Goal: Task Accomplishment & Management: Manage account settings

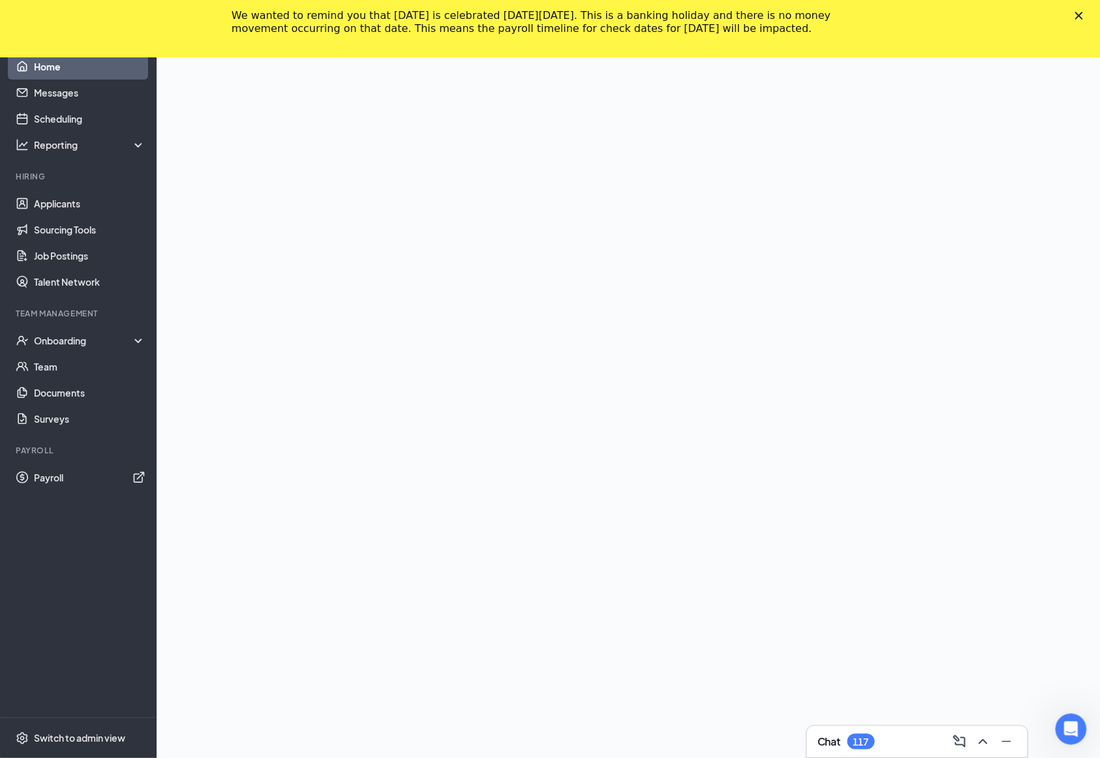
scroll to position [85, 0]
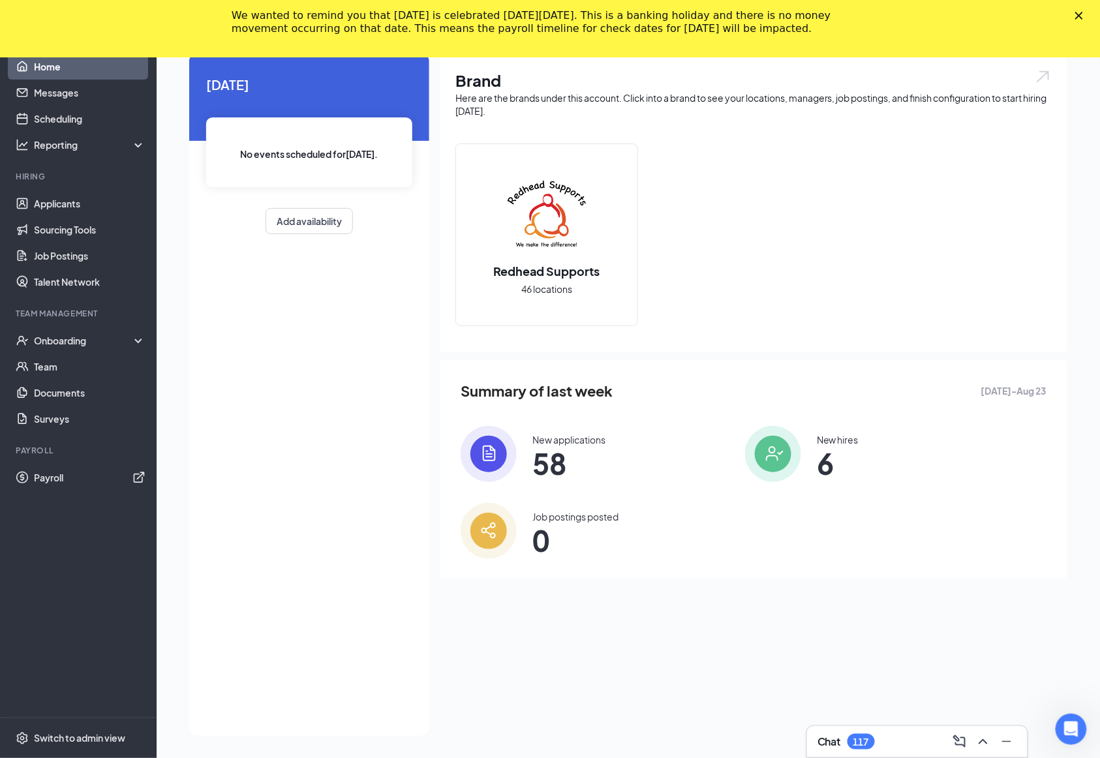
click at [1083, 12] on icon "Close" at bounding box center [1079, 16] width 8 height 8
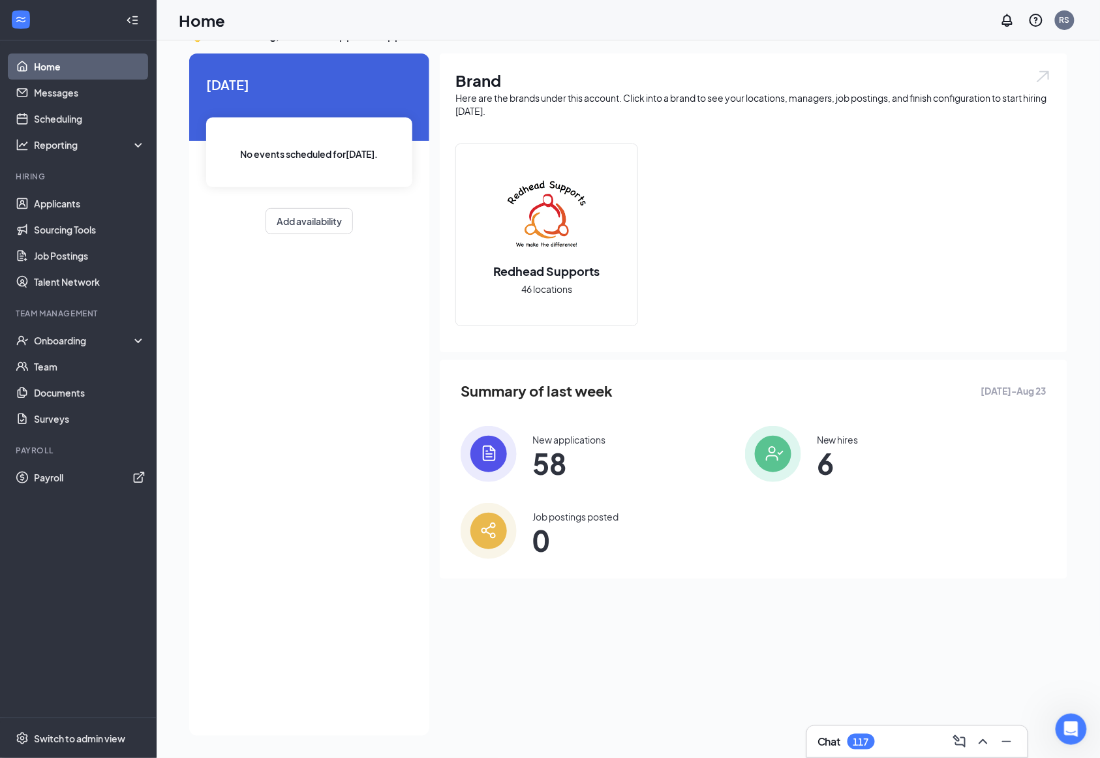
scroll to position [27, 0]
click at [43, 747] on span "Switch to admin view" at bounding box center [90, 738] width 112 height 40
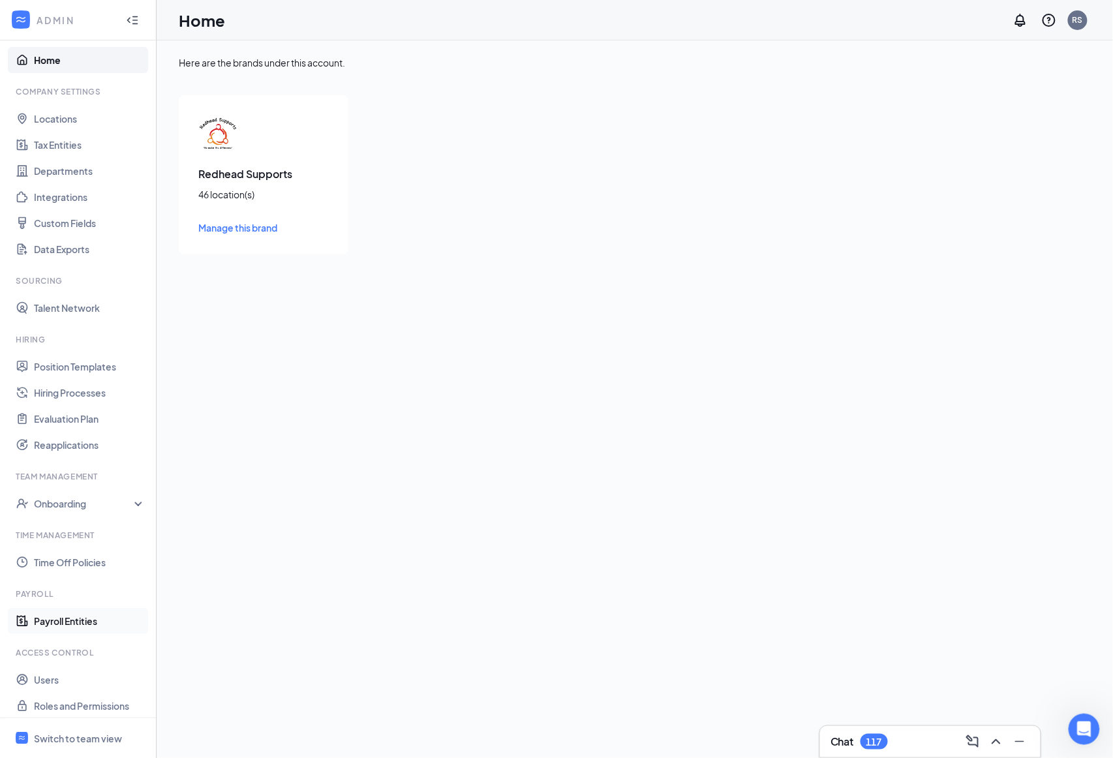
scroll to position [13, 0]
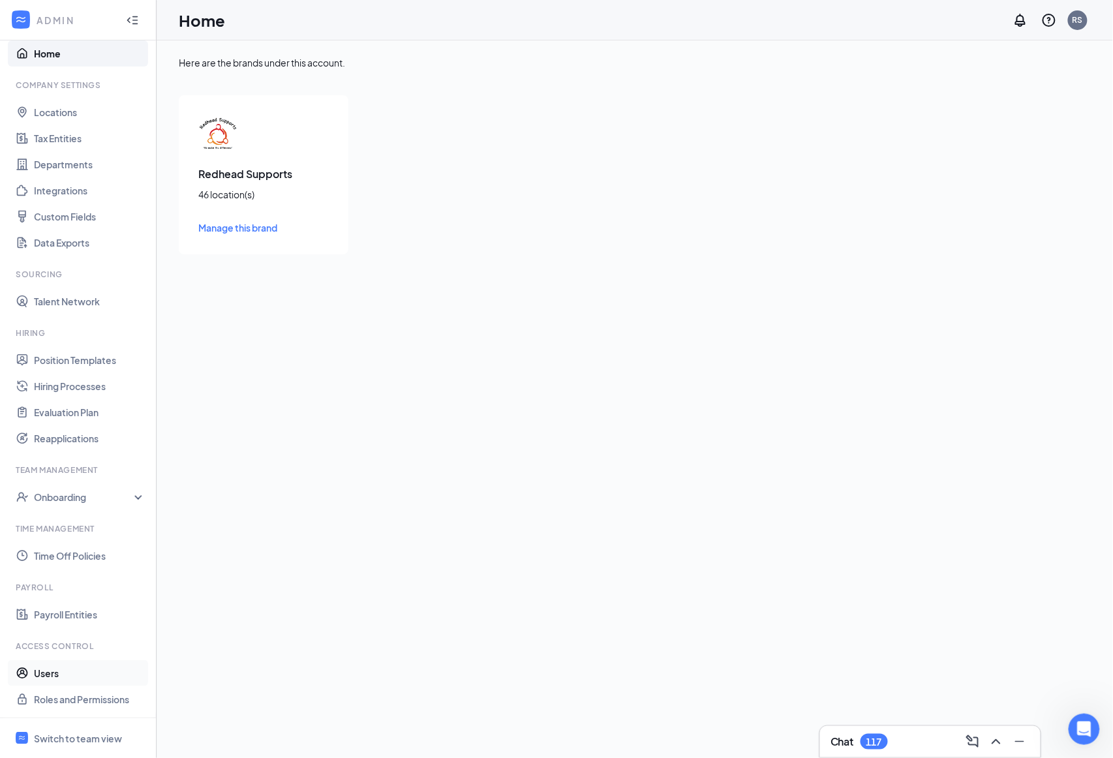
click at [74, 665] on link "Users" at bounding box center [90, 673] width 112 height 26
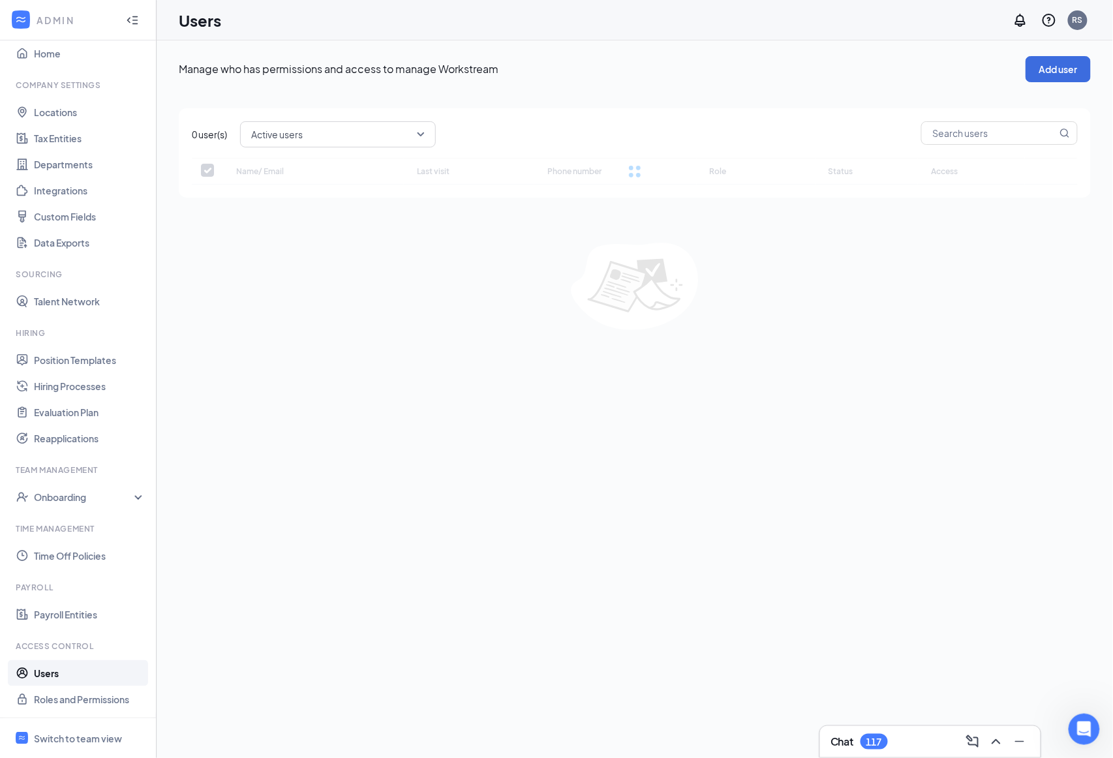
checkbox input "false"
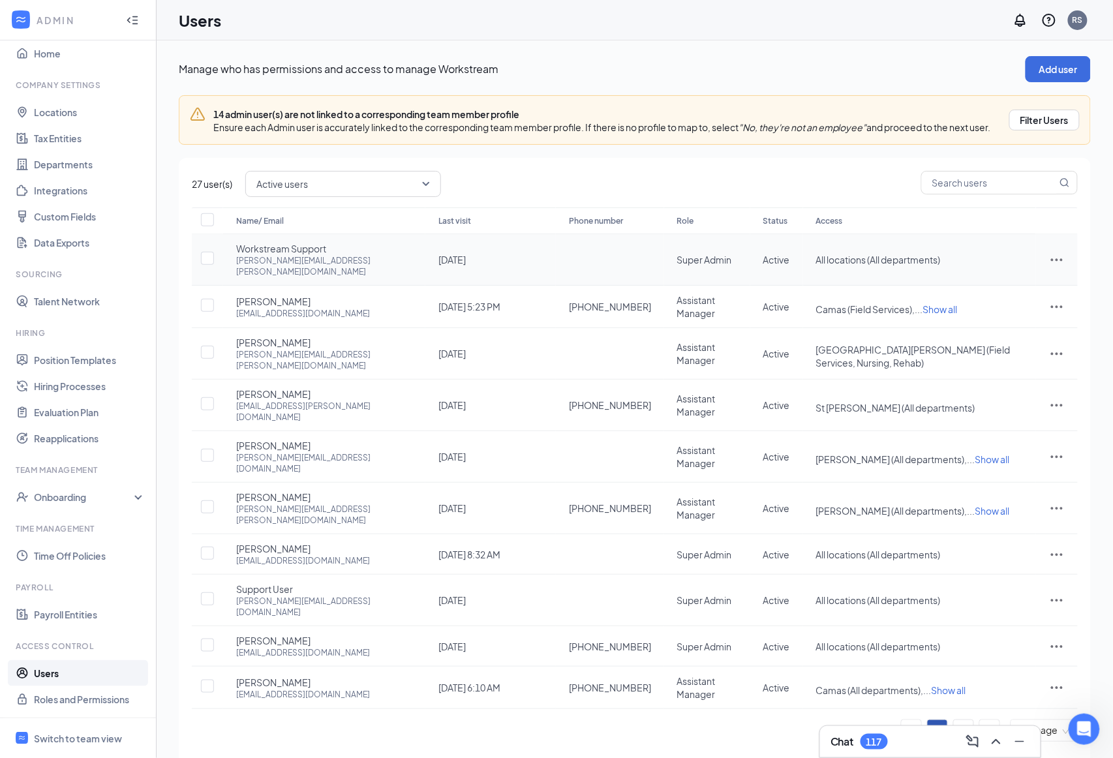
click at [1049, 265] on icon "ActionsIcon" at bounding box center [1057, 260] width 16 height 16
click at [974, 361] on span "Disable" at bounding box center [1000, 355] width 81 height 14
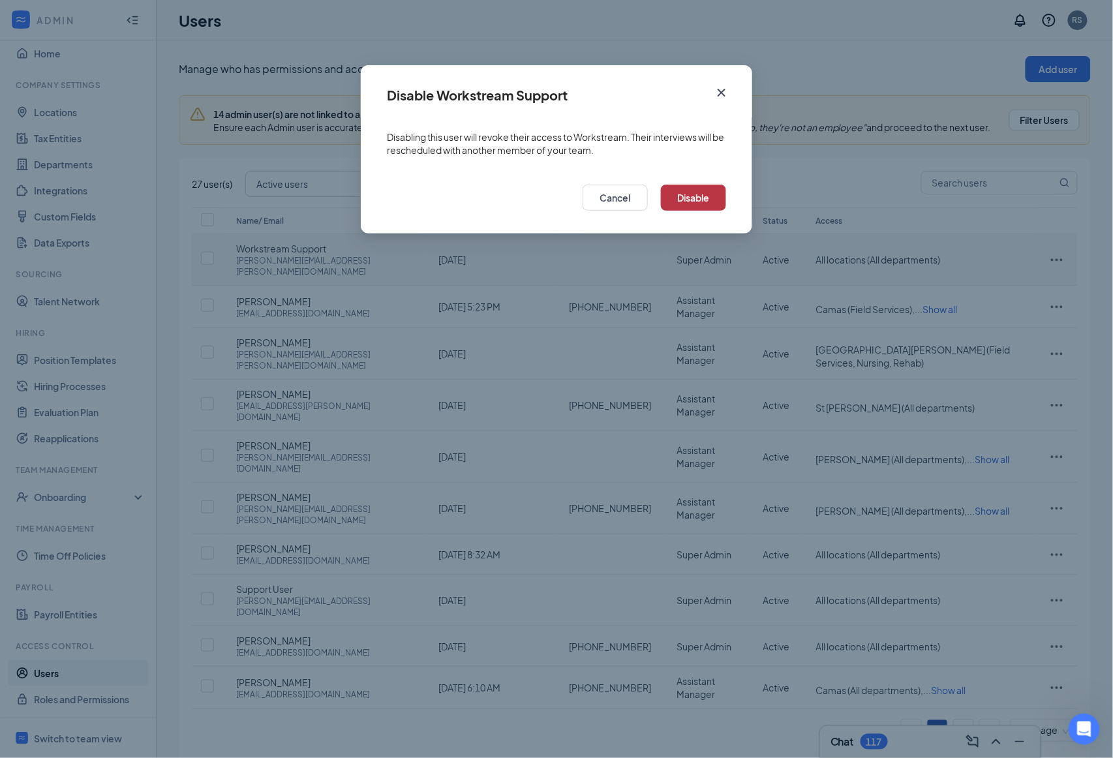
click at [704, 194] on button "Disable" at bounding box center [693, 198] width 65 height 26
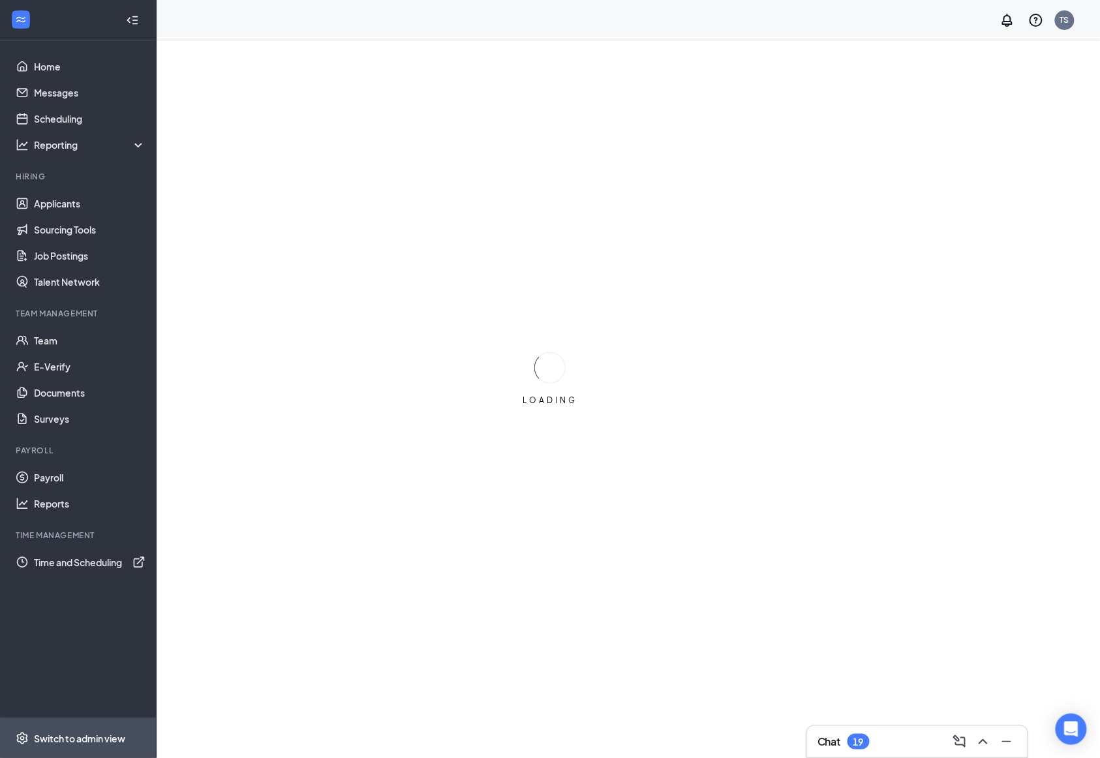
click at [72, 729] on span "Switch to admin view" at bounding box center [90, 738] width 112 height 40
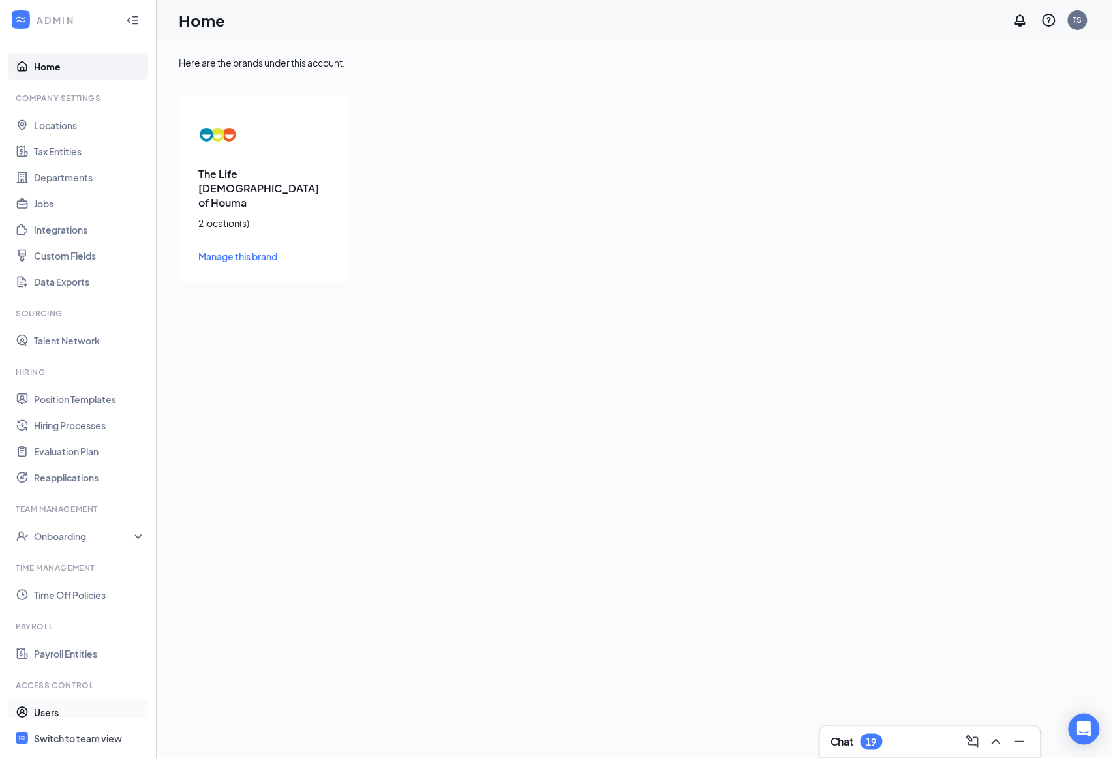
click at [79, 706] on link "Users" at bounding box center [90, 712] width 112 height 26
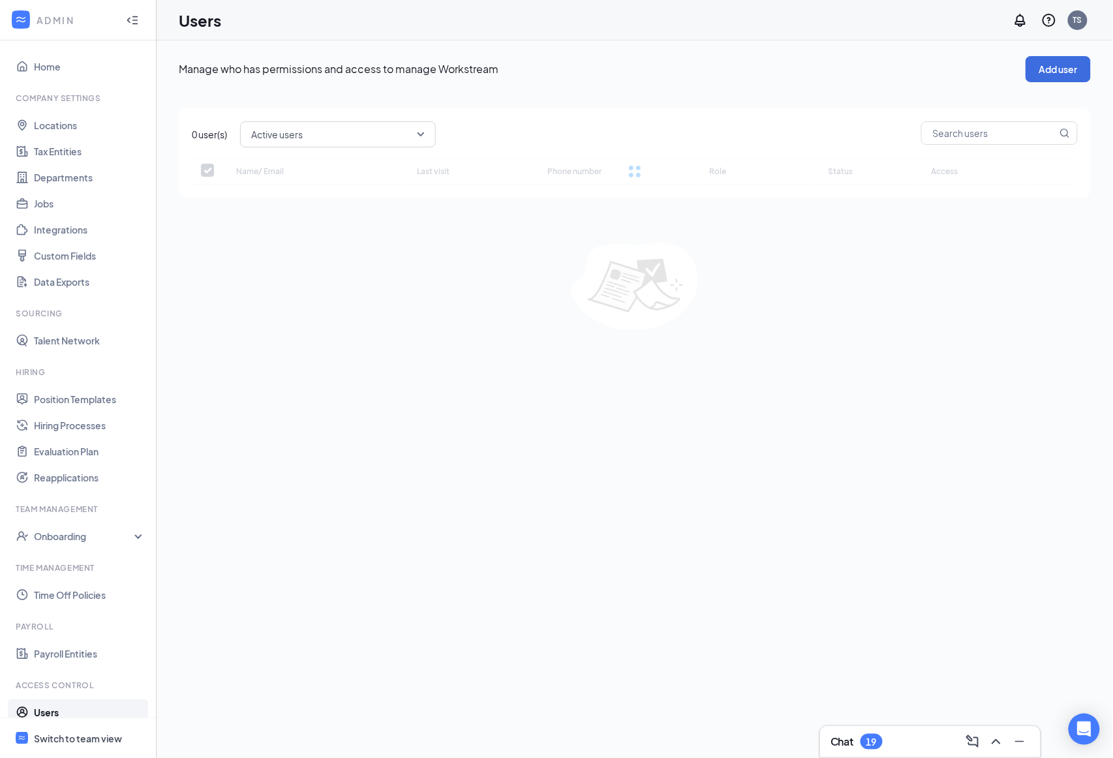
checkbox input "false"
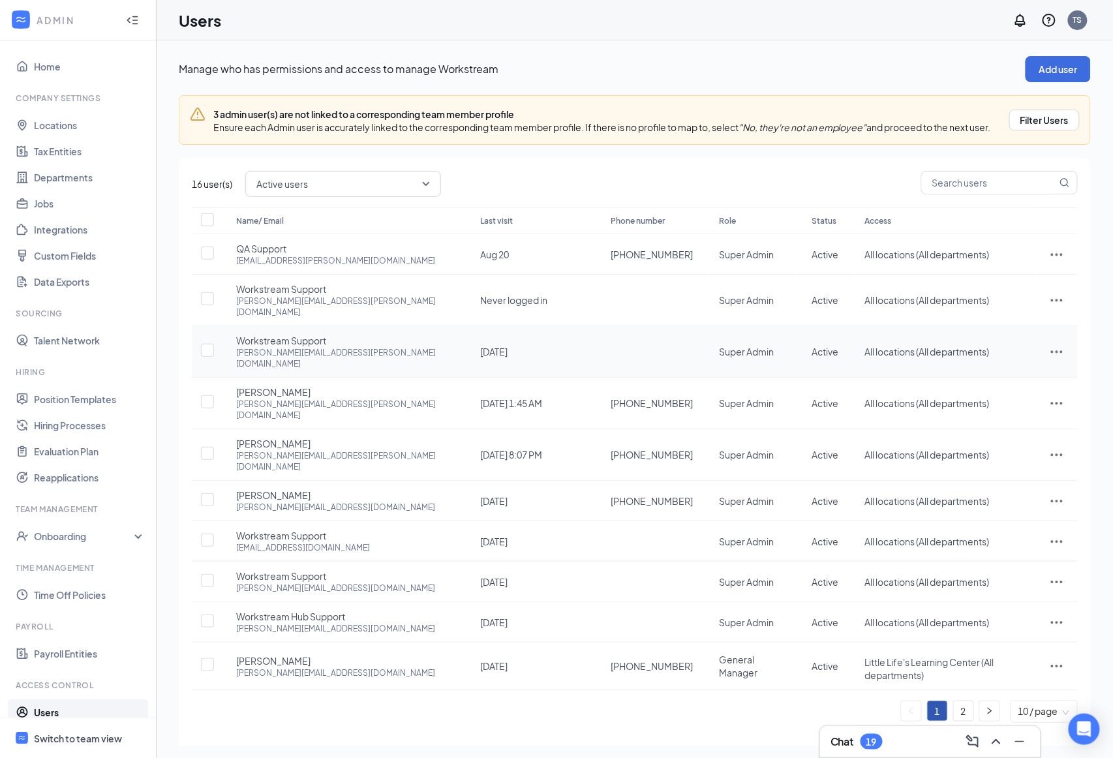
click at [1051, 351] on icon "ActionsIcon" at bounding box center [1057, 352] width 12 height 3
click at [996, 436] on span "Disable" at bounding box center [1000, 437] width 81 height 14
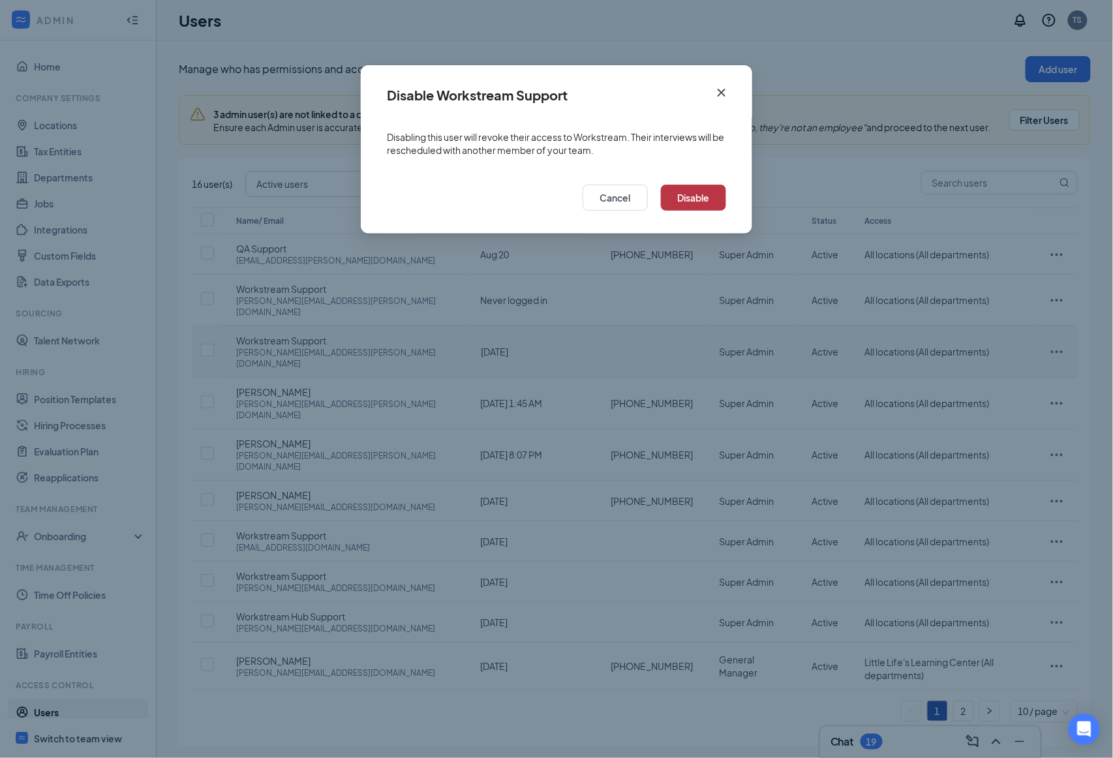
click at [704, 191] on button "Disable" at bounding box center [693, 198] width 65 height 26
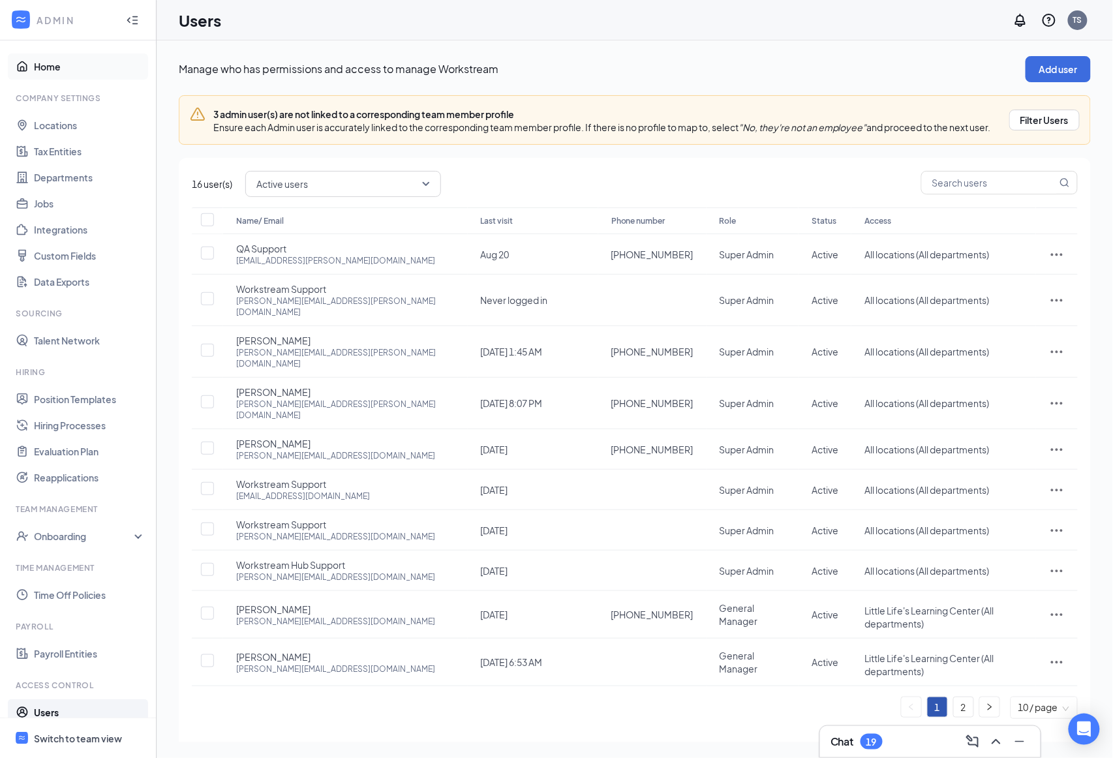
click at [83, 70] on link "Home" at bounding box center [90, 66] width 112 height 26
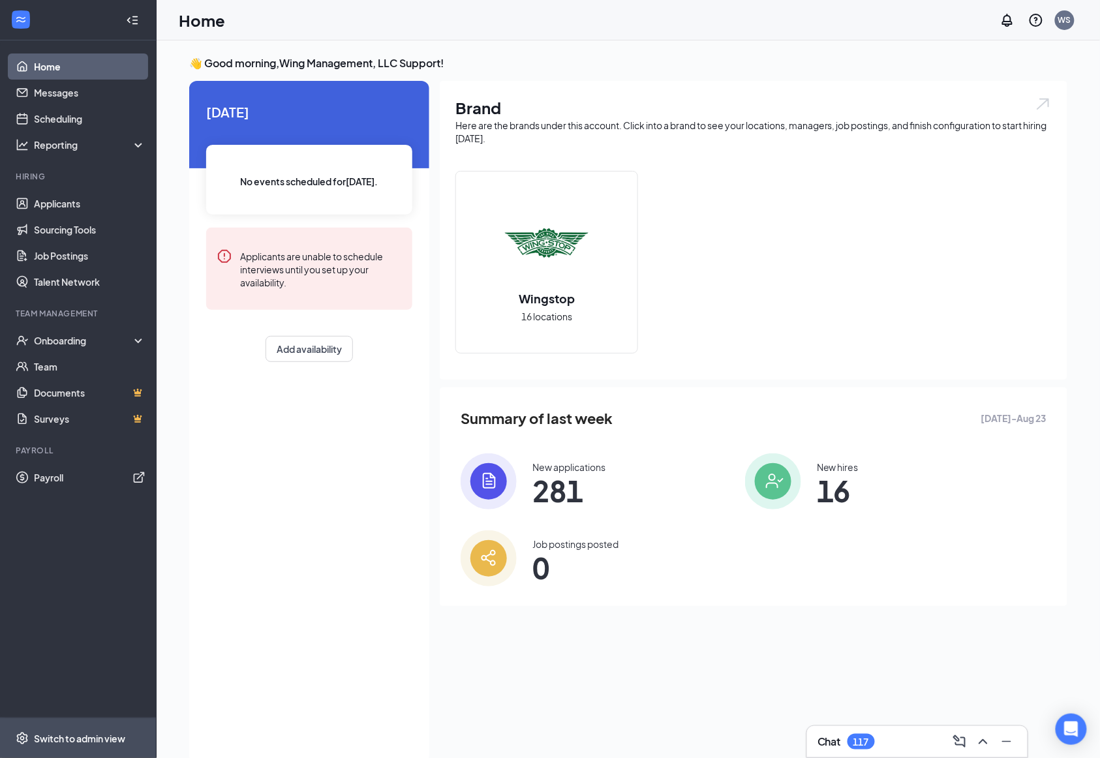
click at [80, 740] on div "Switch to admin view" at bounding box center [79, 738] width 91 height 13
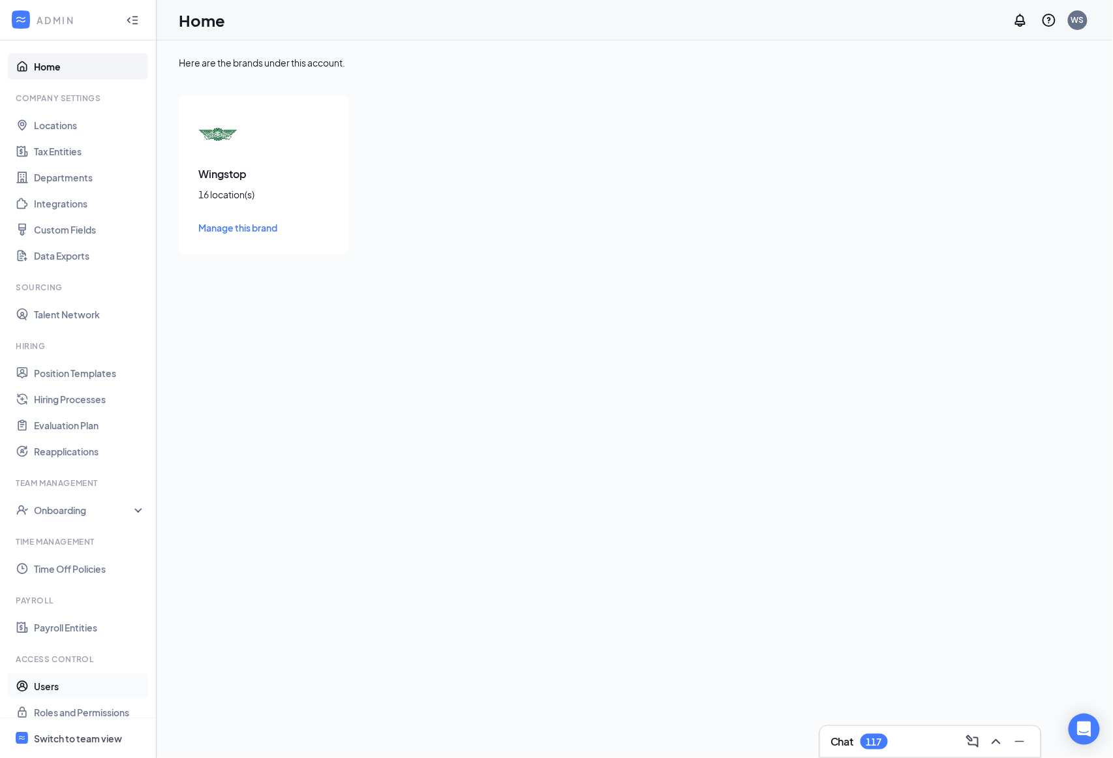
click at [63, 688] on link "Users" at bounding box center [90, 686] width 112 height 26
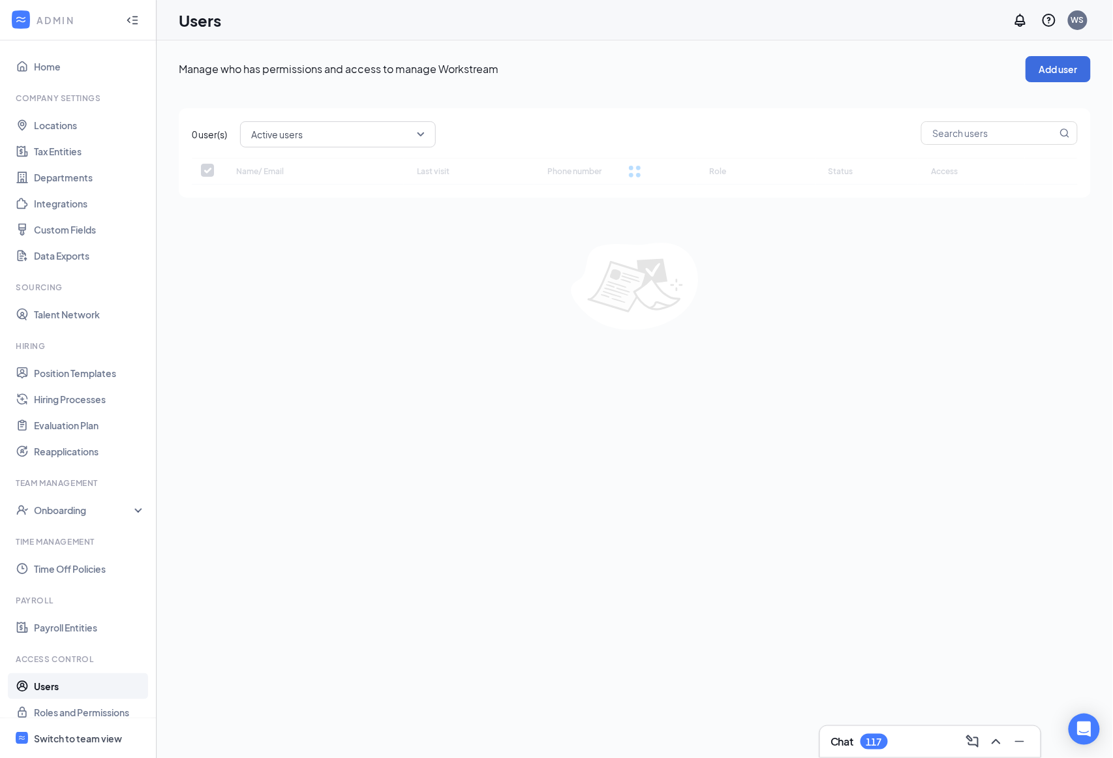
checkbox input "false"
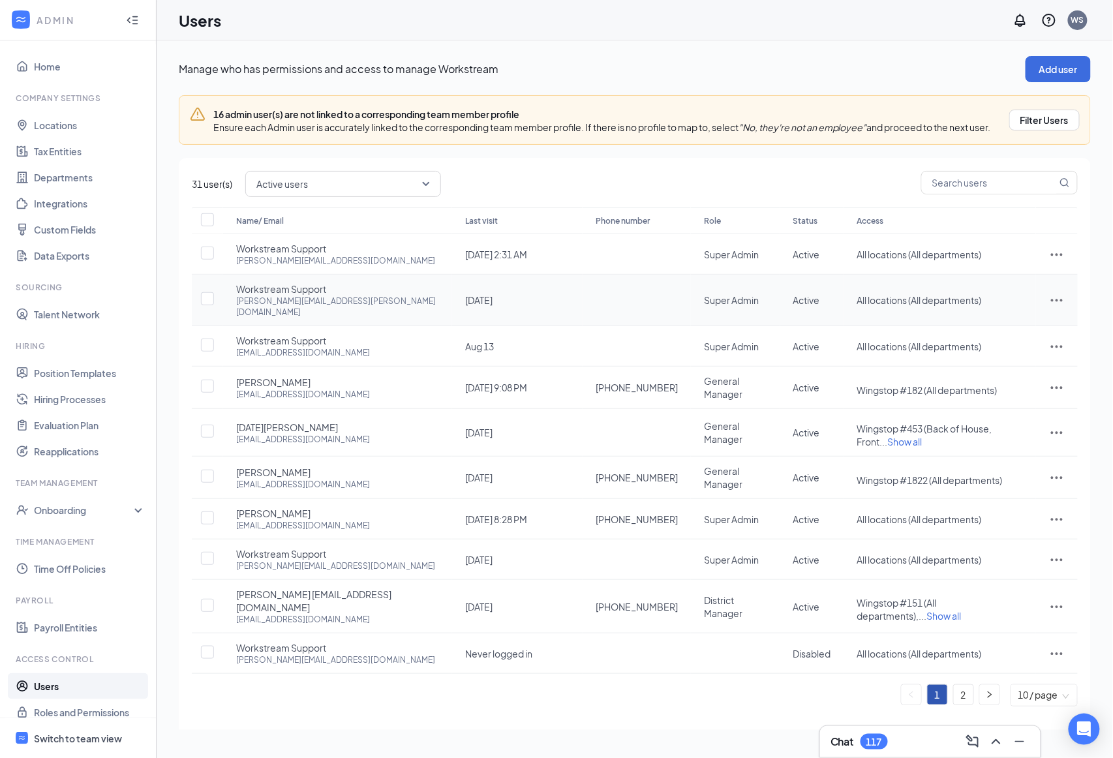
click at [1049, 308] on icon "ActionsIcon" at bounding box center [1057, 300] width 16 height 16
click at [980, 402] on span "Disable" at bounding box center [1000, 396] width 81 height 14
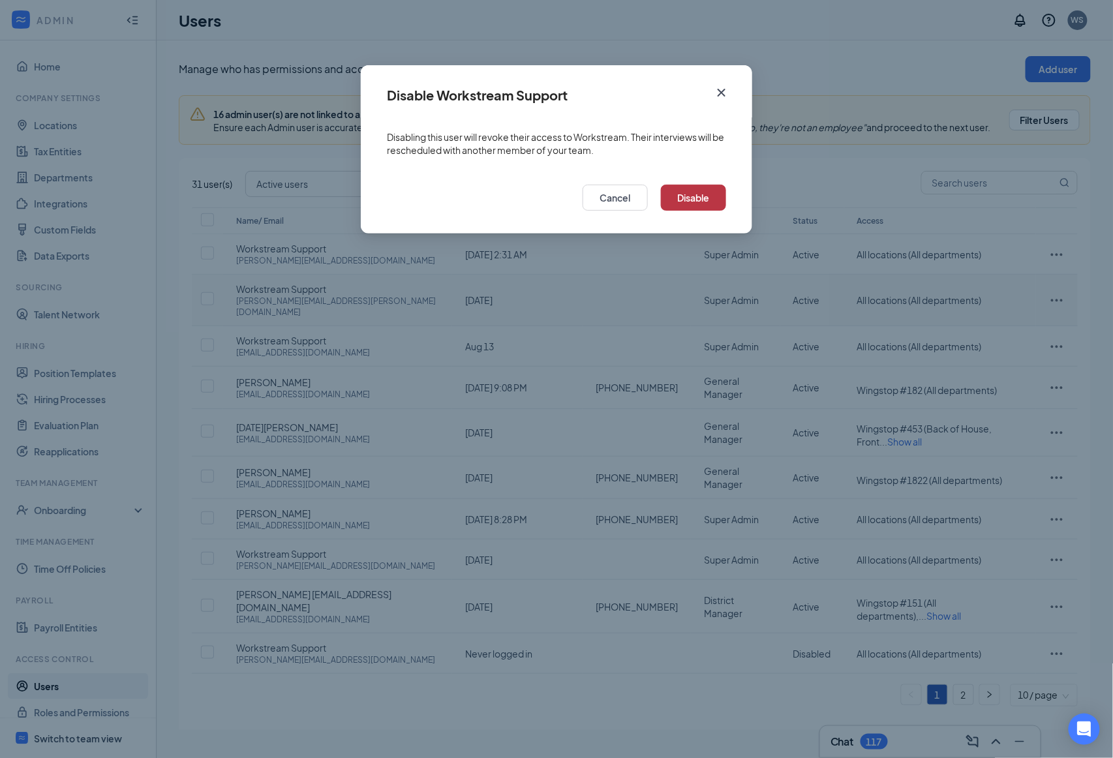
click at [700, 198] on button "Disable" at bounding box center [693, 198] width 65 height 26
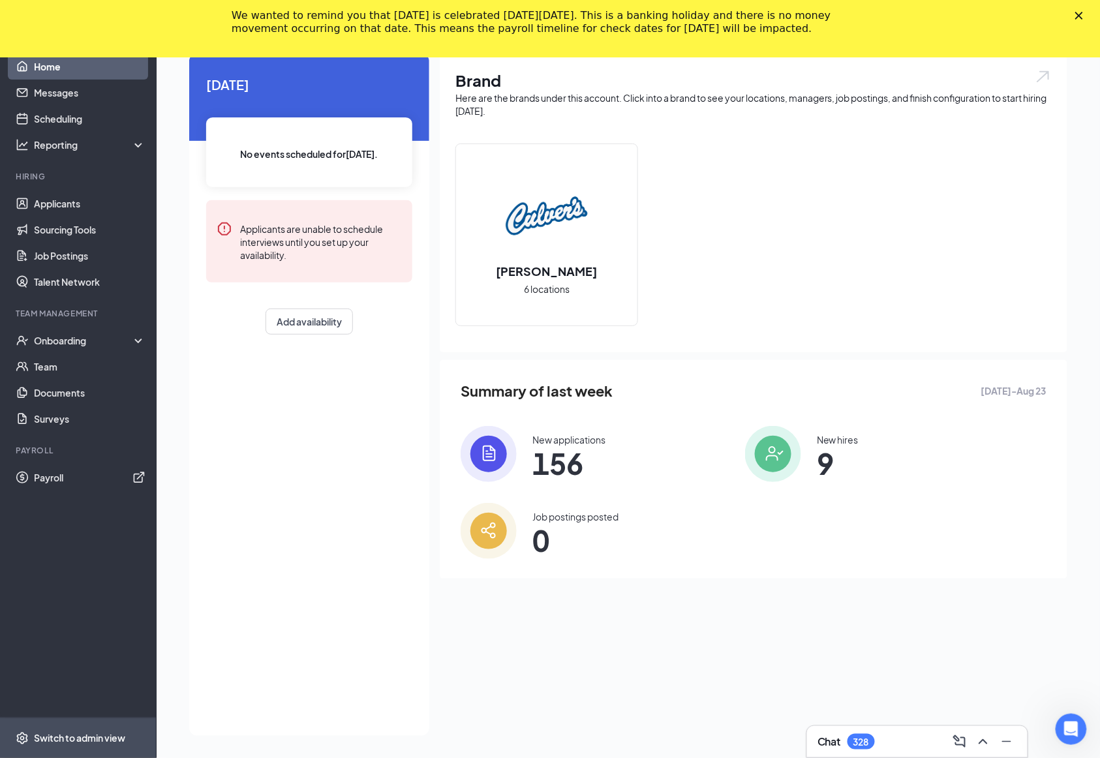
click at [107, 741] on div "Switch to admin view" at bounding box center [79, 738] width 91 height 13
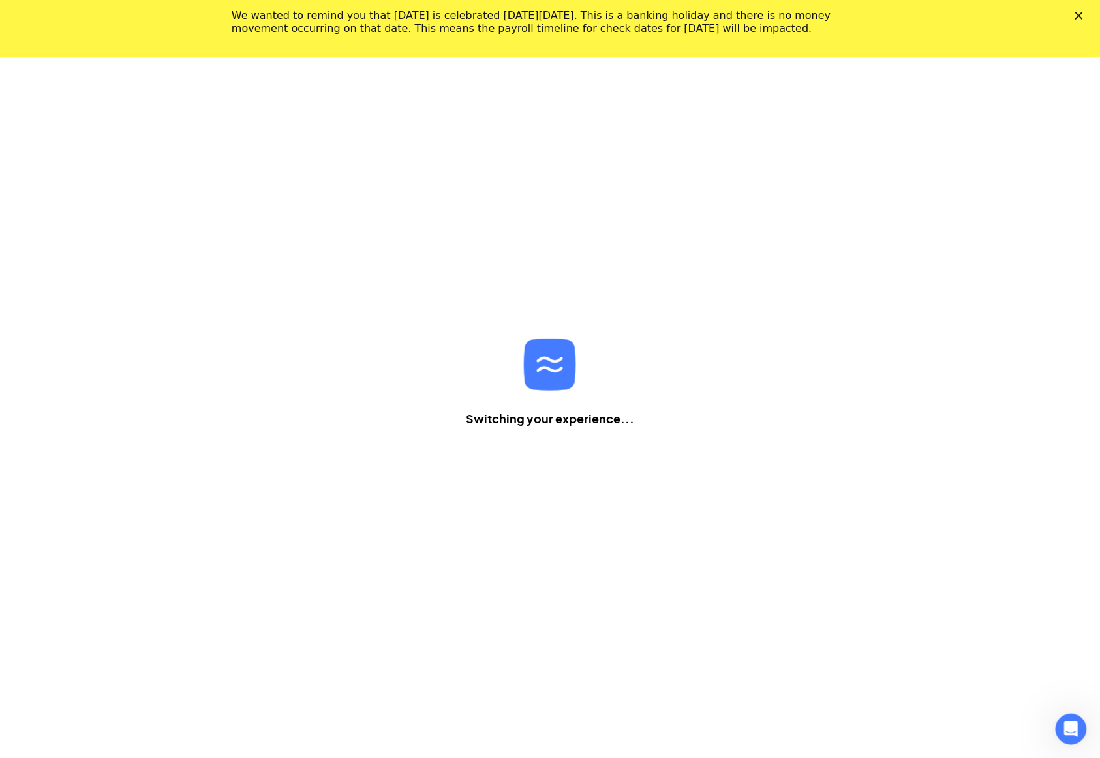
scroll to position [57, 0]
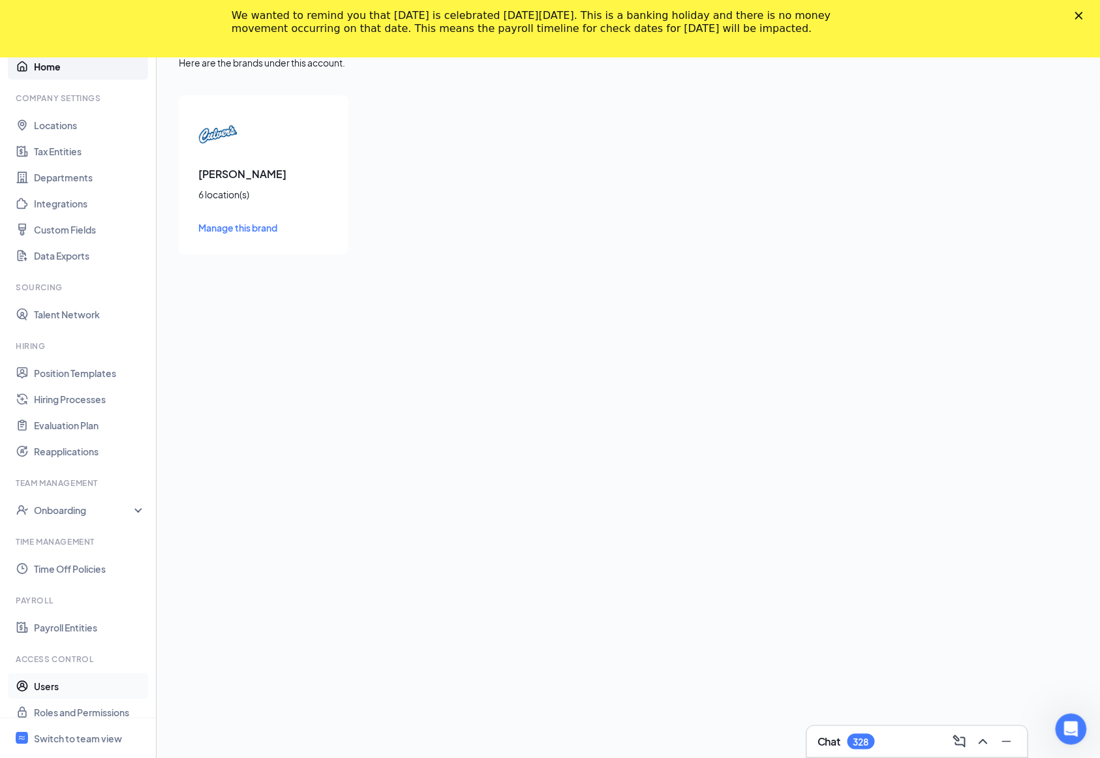
click at [83, 688] on link "Users" at bounding box center [90, 686] width 112 height 26
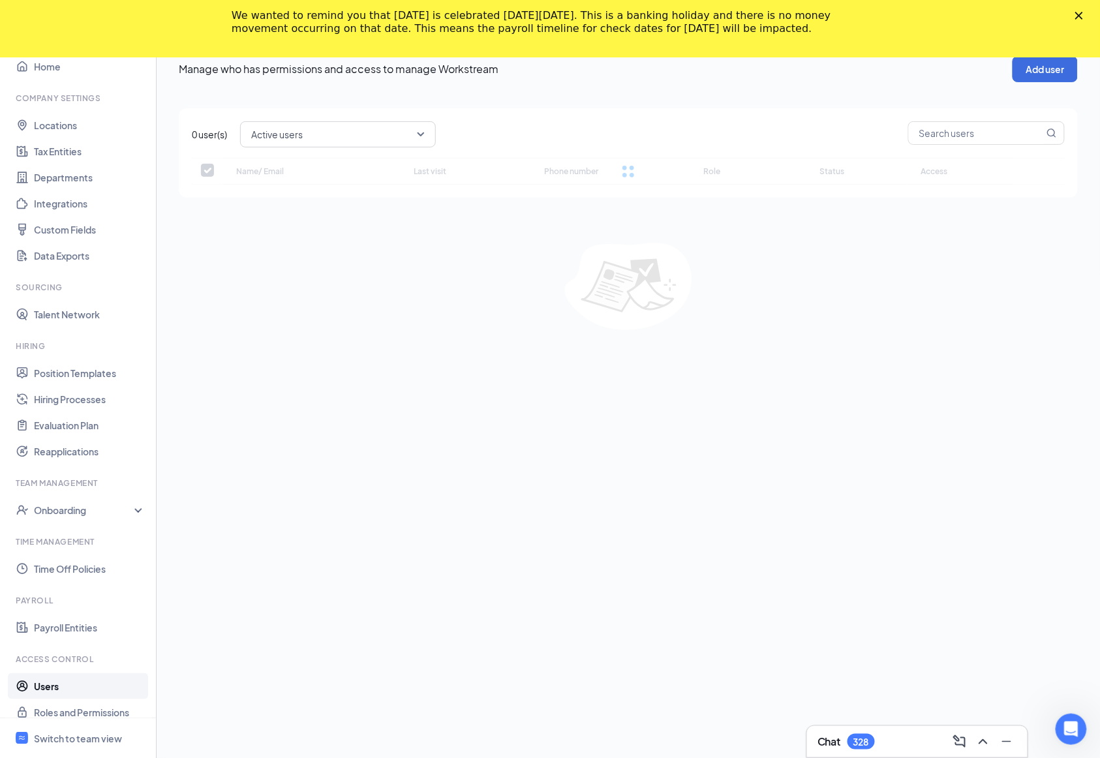
click at [1083, 16] on polygon "Close" at bounding box center [1079, 16] width 8 height 8
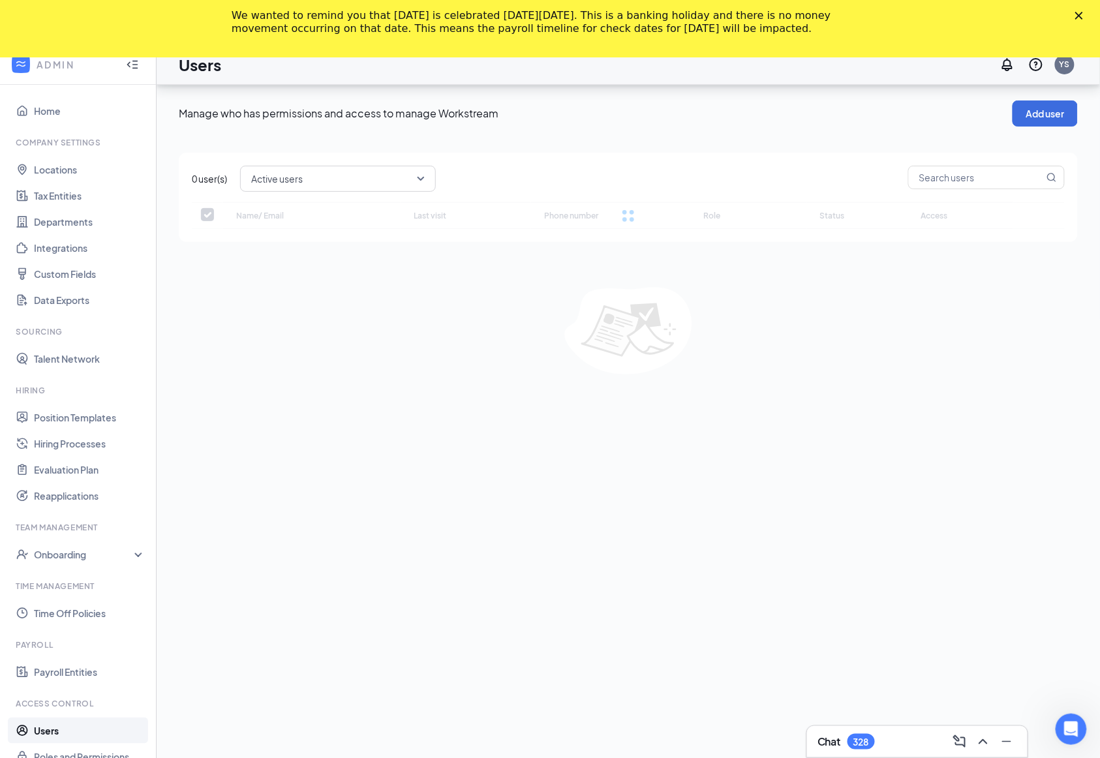
checkbox input "false"
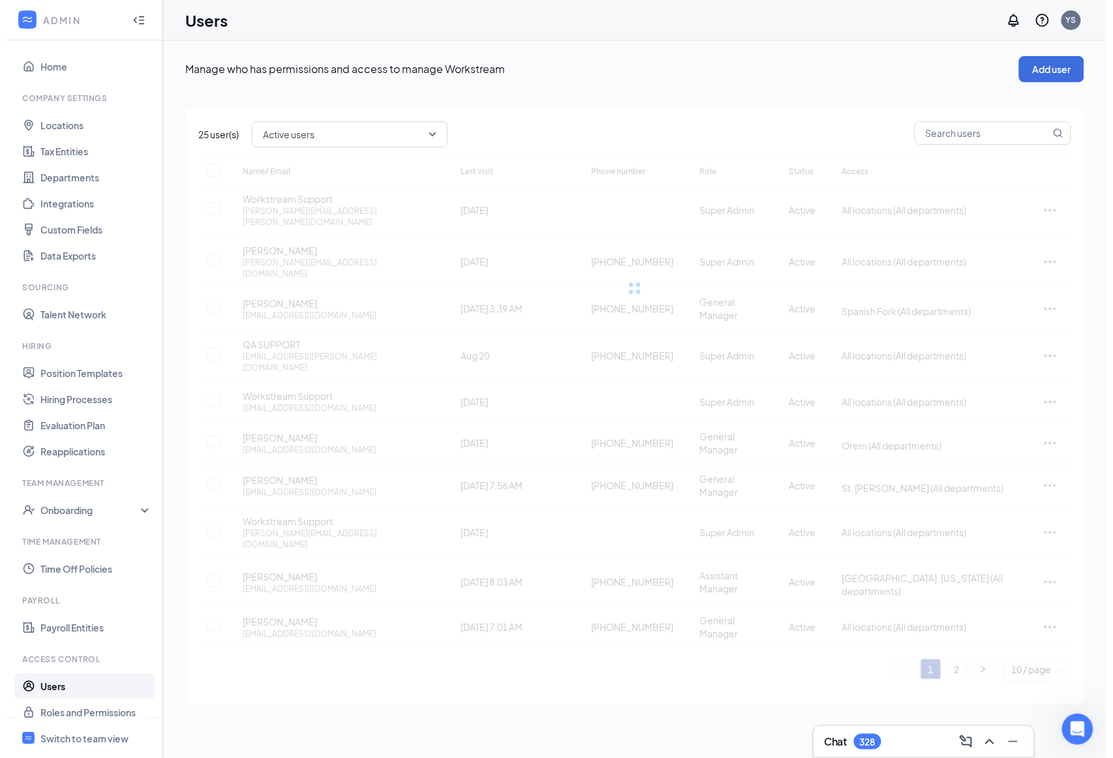
scroll to position [0, 0]
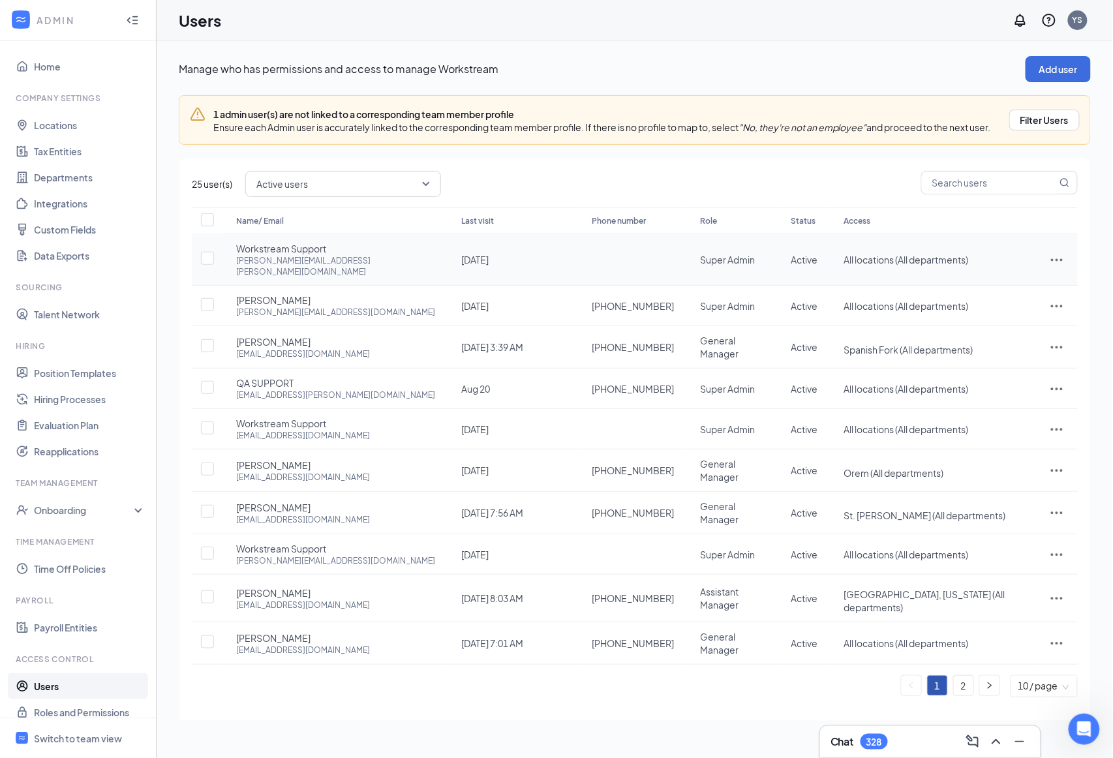
click at [1040, 263] on td at bounding box center [1057, 260] width 42 height 52
click at [1051, 262] on icon "ActionsIcon" at bounding box center [1057, 260] width 12 height 3
click at [970, 350] on span "Disable" at bounding box center [976, 356] width 32 height 12
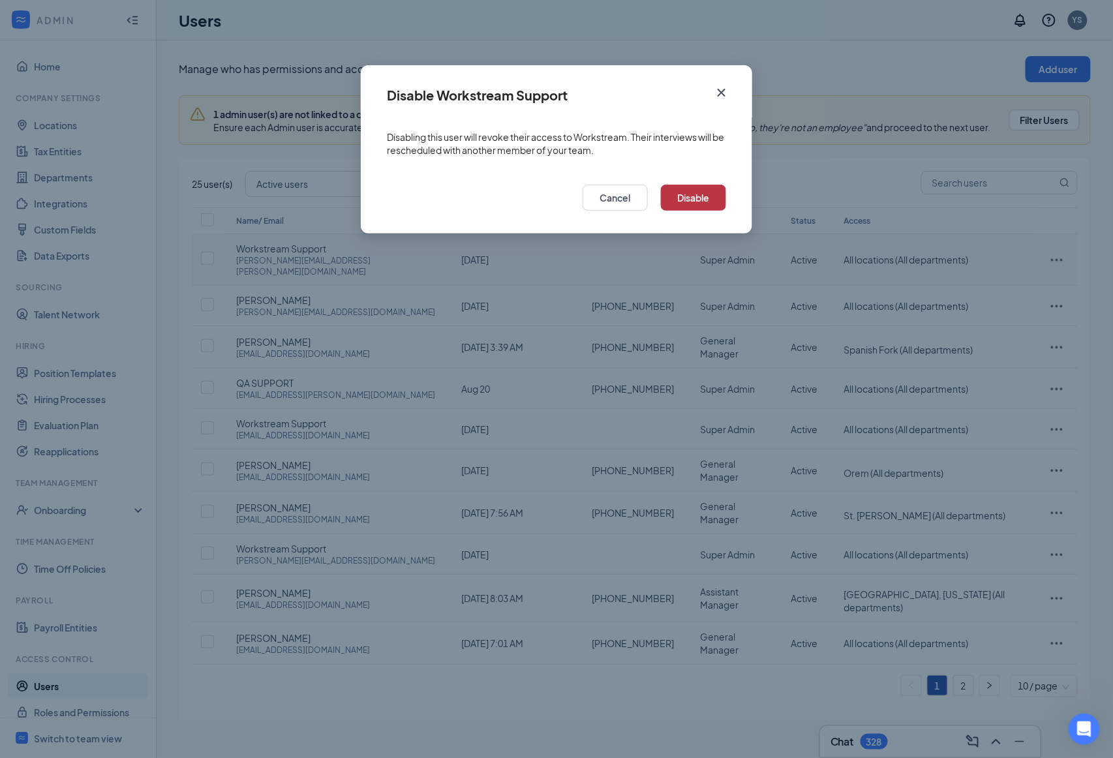
click at [688, 200] on button "Disable" at bounding box center [693, 198] width 65 height 26
